Goal: Navigation & Orientation: Find specific page/section

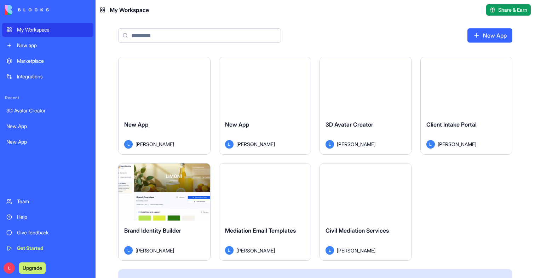
click at [195, 115] on div "New App L [PERSON_NAME]" at bounding box center [165, 134] width 92 height 40
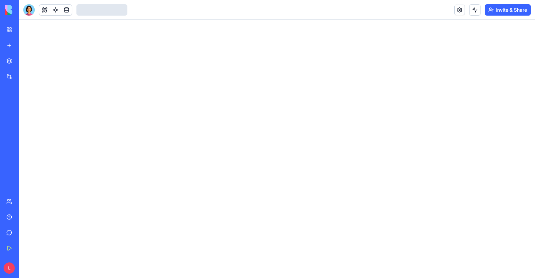
click at [32, 6] on div at bounding box center [28, 9] width 11 height 11
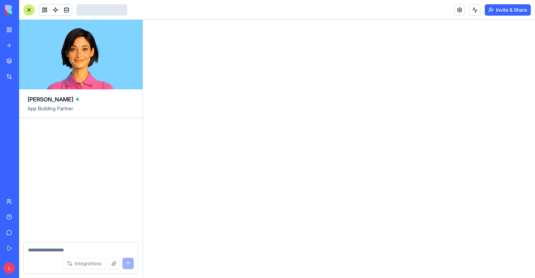
click at [10, 28] on link "My Workspace" at bounding box center [16, 30] width 28 height 14
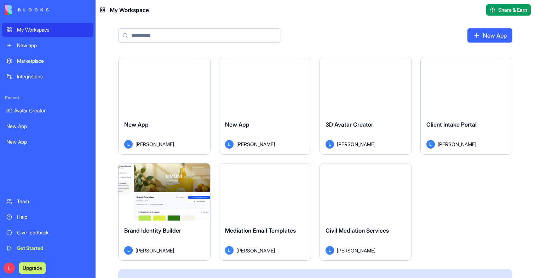
click at [257, 115] on div "New App L [PERSON_NAME]" at bounding box center [266, 134] width 92 height 40
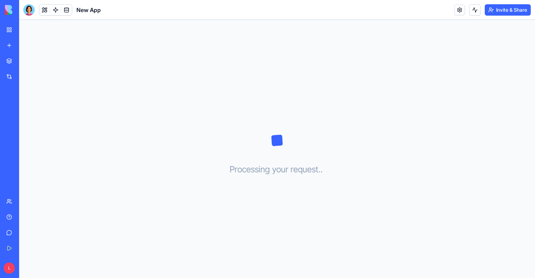
click at [15, 31] on link "My Workspace" at bounding box center [16, 30] width 28 height 14
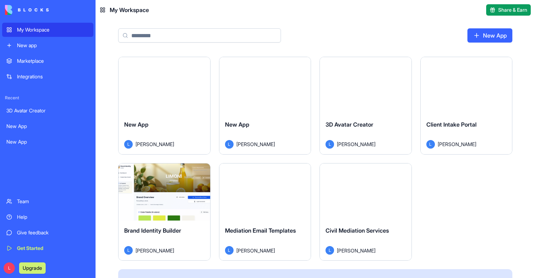
click at [371, 101] on div "Launch" at bounding box center [366, 85] width 92 height 57
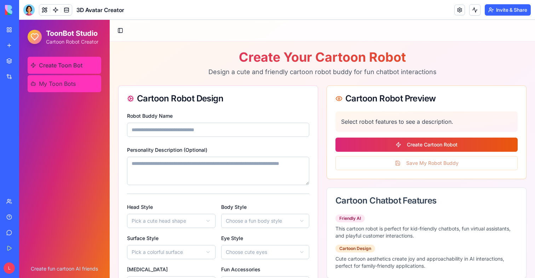
click at [59, 87] on span "My Toon Bots" at bounding box center [57, 83] width 37 height 8
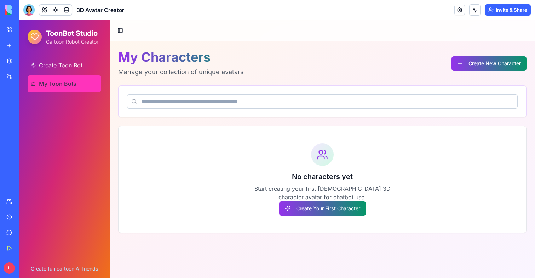
click at [8, 31] on link "My Workspace" at bounding box center [16, 30] width 28 height 14
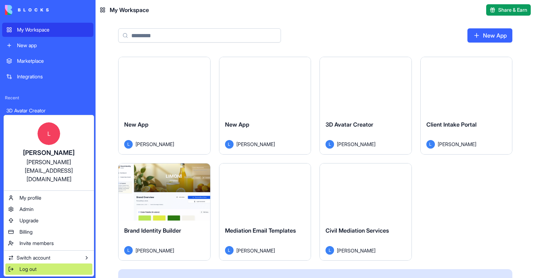
click at [28, 263] on div "Log out" at bounding box center [48, 268] width 87 height 11
